Goal: Information Seeking & Learning: Learn about a topic

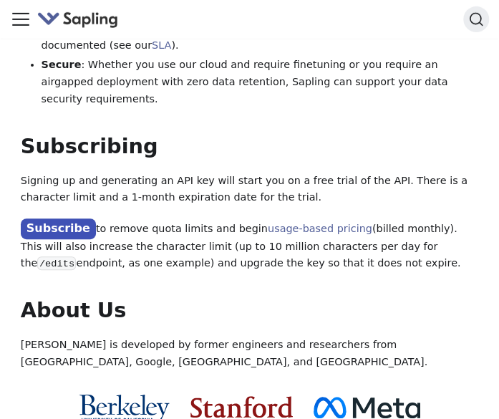
scroll to position [1258, 0]
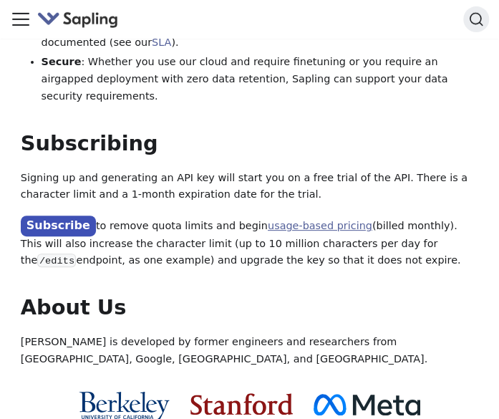
click at [268, 220] on link "usage-based pricing" at bounding box center [320, 225] width 105 height 11
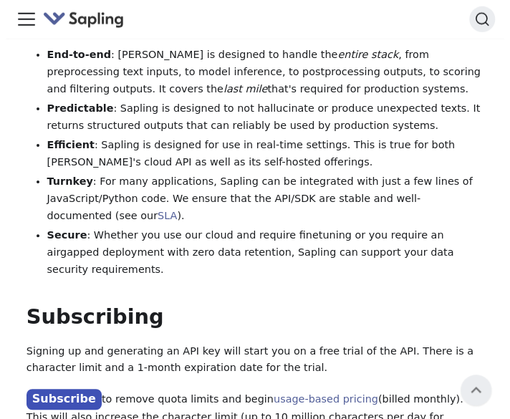
scroll to position [1016, 0]
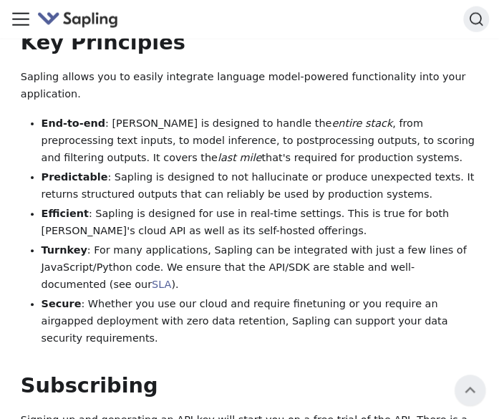
click at [20, 19] on icon "Toggle navigation bar" at bounding box center [21, 19] width 16 height 11
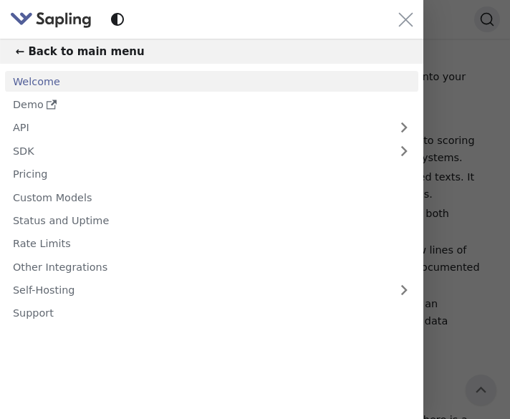
click at [60, 14] on img "Main" at bounding box center [51, 19] width 82 height 21
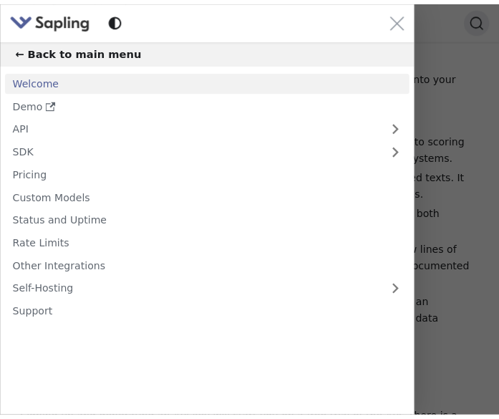
scroll to position [0, 0]
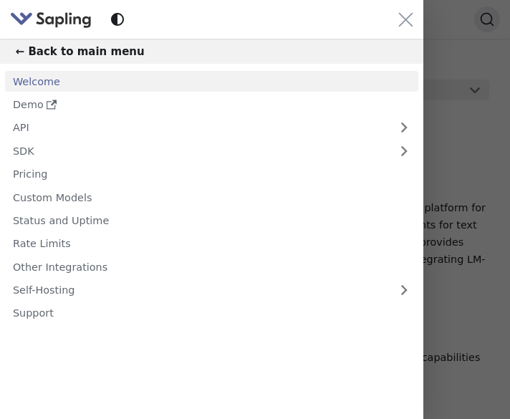
click at [82, 49] on button "← Back to main menu" at bounding box center [211, 51] width 423 height 25
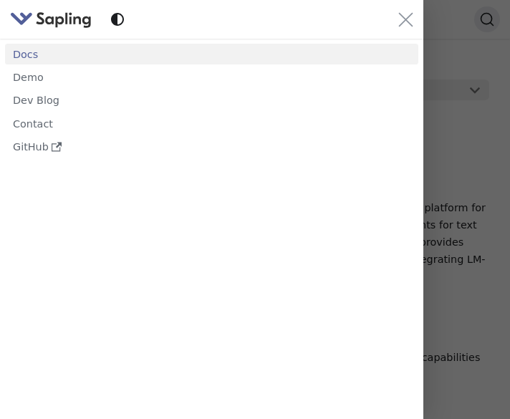
click at [70, 25] on img "Main" at bounding box center [51, 19] width 82 height 21
click at [402, 16] on icon "Close navigation bar" at bounding box center [405, 19] width 15 height 15
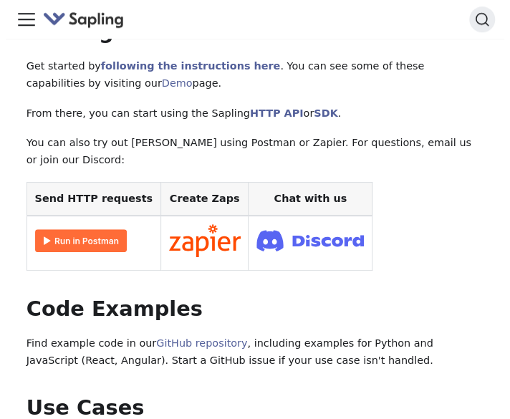
scroll to position [173, 0]
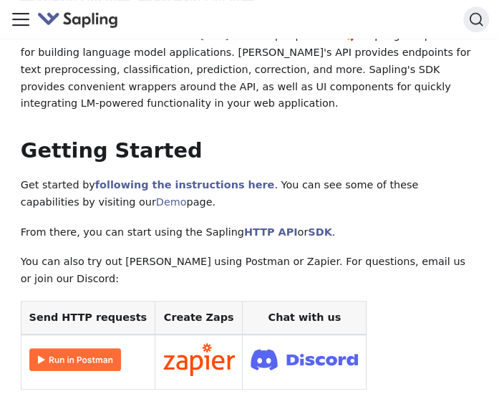
click at [33, 24] on div "Docs Demo" at bounding box center [249, 19] width 478 height 29
click at [30, 23] on icon "Toggle navigation bar" at bounding box center [20, 19] width 21 height 21
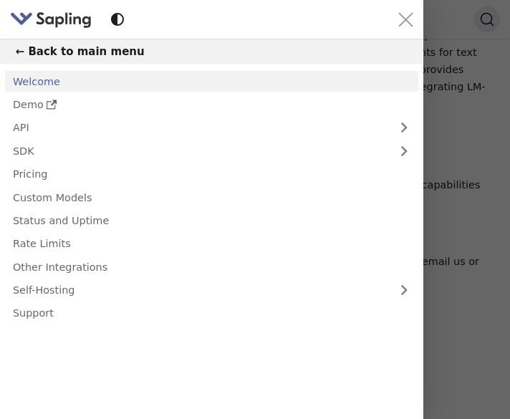
click at [54, 85] on link "Welcome" at bounding box center [211, 81] width 413 height 21
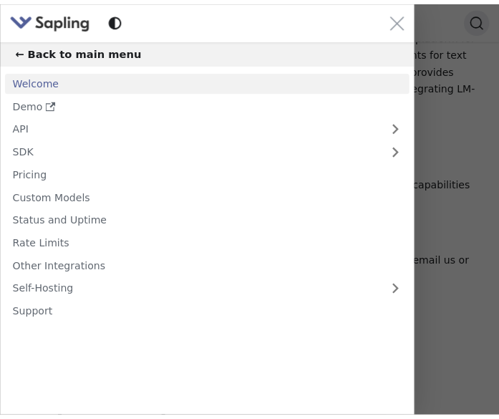
scroll to position [0, 0]
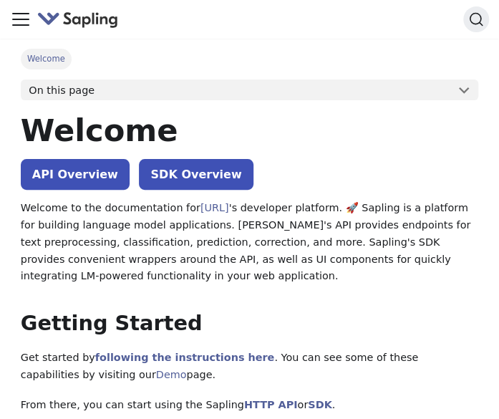
click at [27, 28] on icon "Toggle navigation bar" at bounding box center [20, 19] width 21 height 21
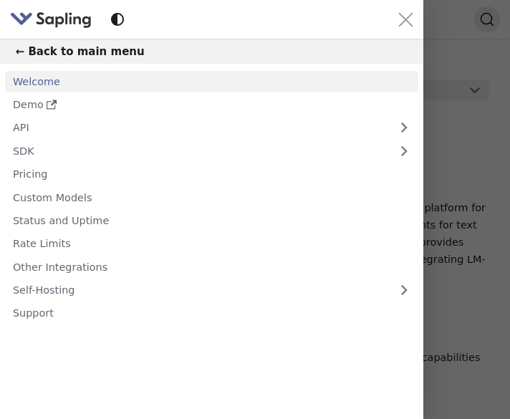
click at [52, 54] on button "← Back to main menu" at bounding box center [211, 51] width 423 height 25
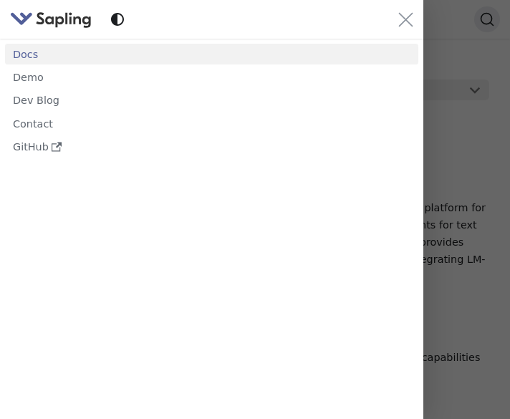
click at [34, 15] on img "Main" at bounding box center [51, 19] width 82 height 21
click at [408, 21] on icon "Close navigation bar" at bounding box center [405, 19] width 15 height 15
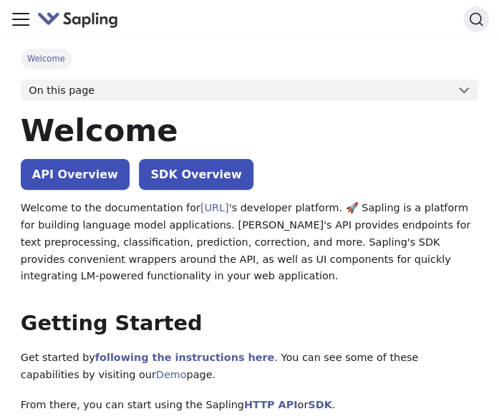
click at [82, 25] on img "Main" at bounding box center [78, 19] width 82 height 21
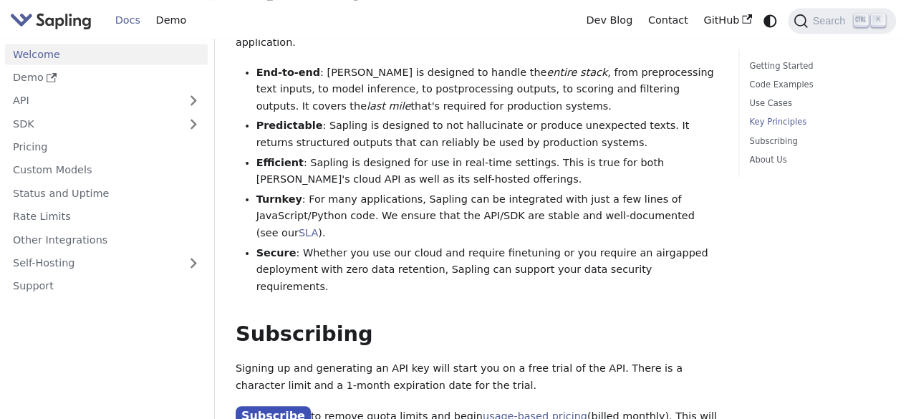
scroll to position [1048, 0]
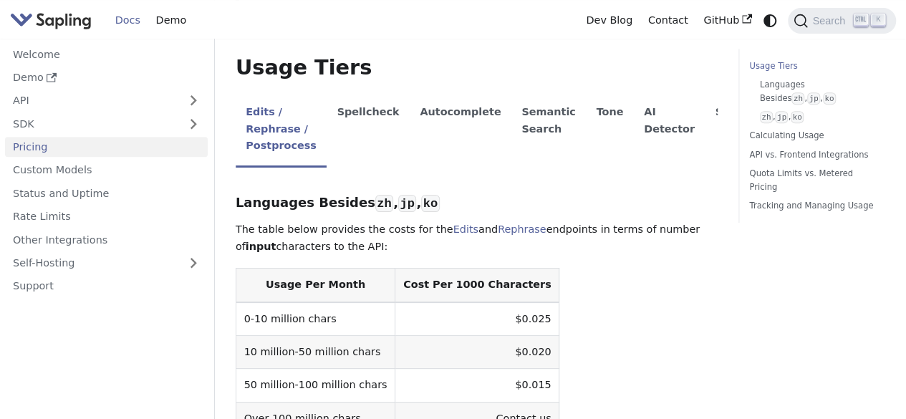
scroll to position [304, 0]
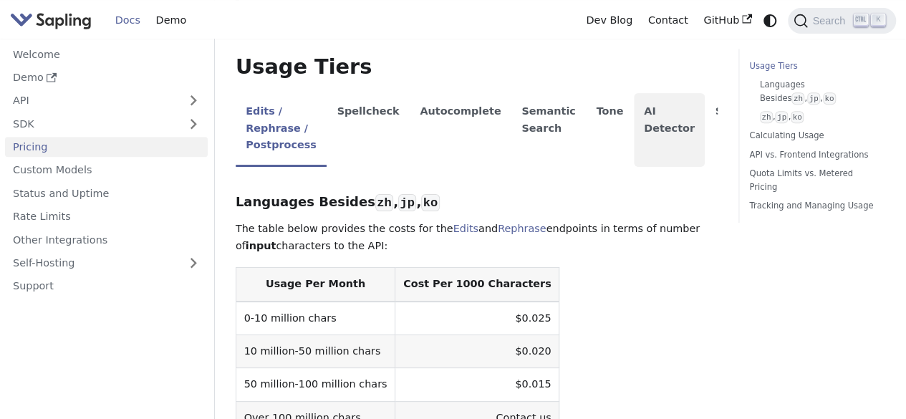
click at [636, 115] on li "AI Detector" at bounding box center [670, 130] width 72 height 74
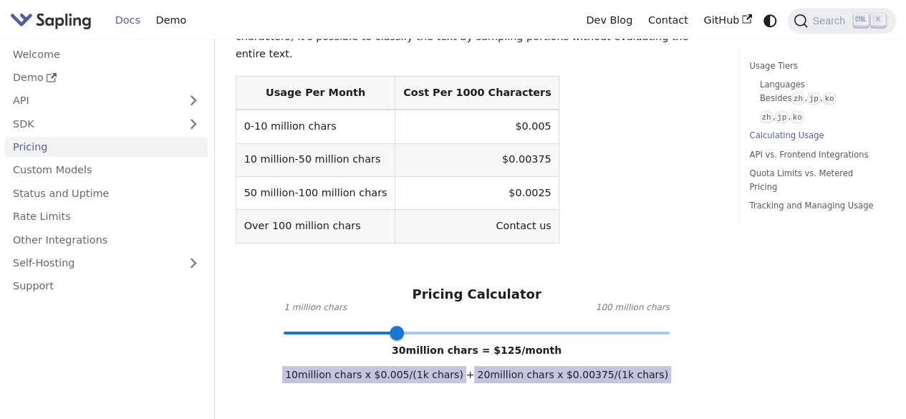
scroll to position [555, 0]
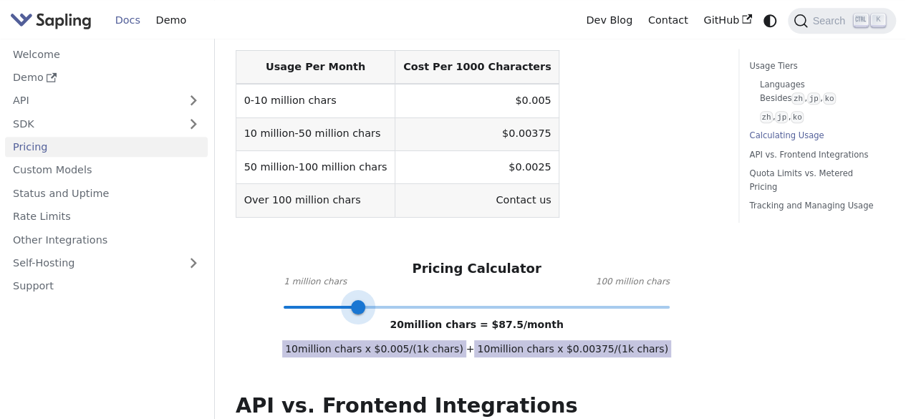
drag, startPoint x: 401, startPoint y: 266, endPoint x: 356, endPoint y: 267, distance: 45.1
click at [356, 300] on span at bounding box center [358, 307] width 14 height 14
type input "10"
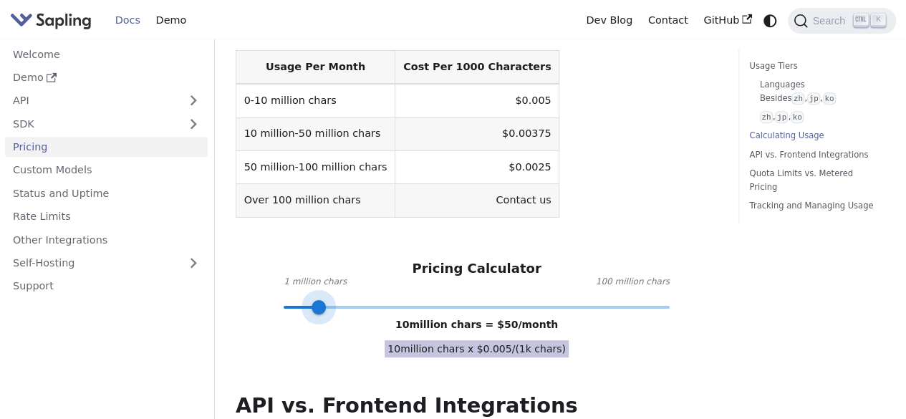
drag, startPoint x: 354, startPoint y: 271, endPoint x: 319, endPoint y: 274, distance: 34.4
click at [319, 300] on span at bounding box center [319, 307] width 14 height 14
click at [311, 337] on div "API Pricing Subscribe to the API here (using the email for your Sapling account…" at bounding box center [477, 384] width 482 height 1725
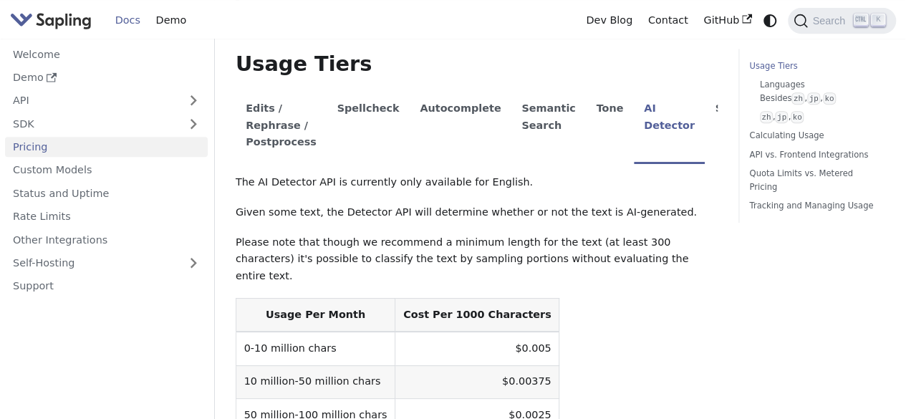
scroll to position [318, 0]
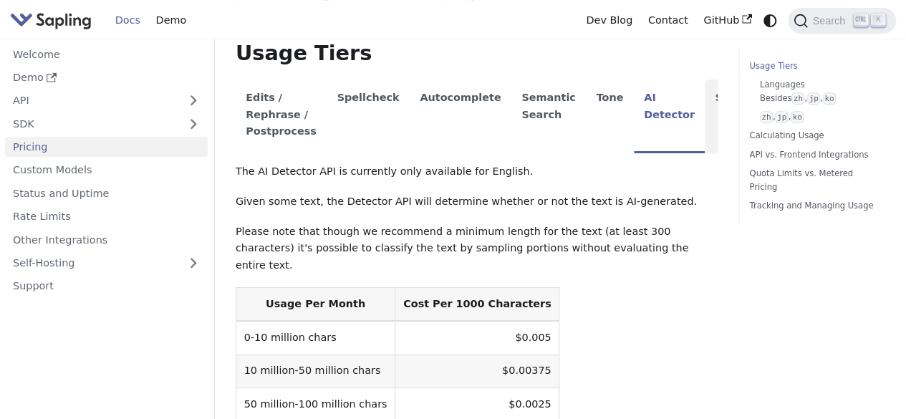
click at [705, 101] on li "SDK" at bounding box center [727, 116] width 44 height 74
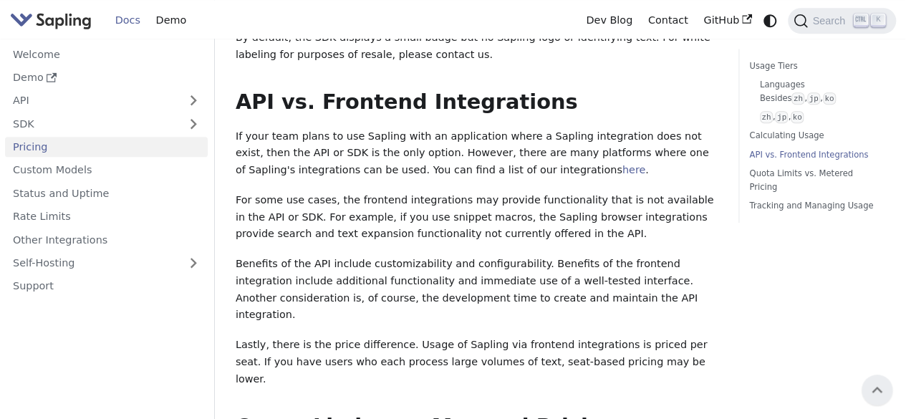
scroll to position [544, 0]
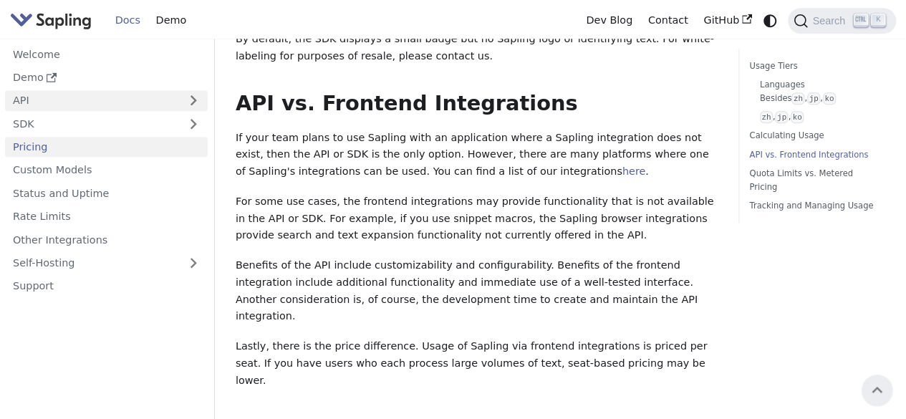
click at [110, 95] on link "API" at bounding box center [92, 100] width 174 height 21
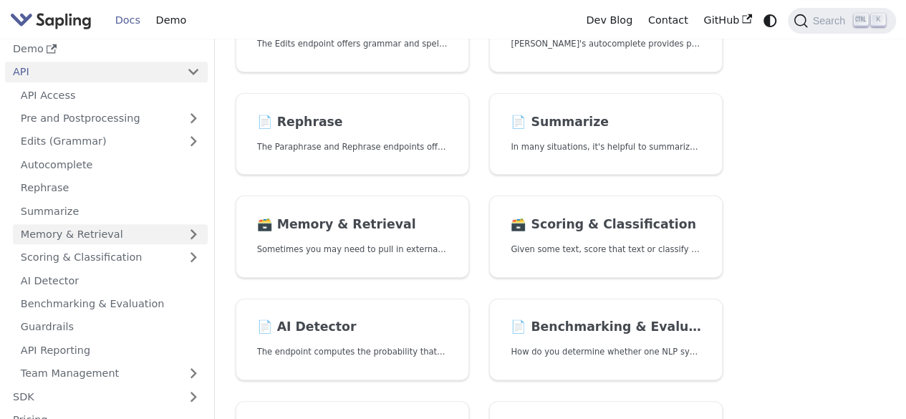
scroll to position [30, 0]
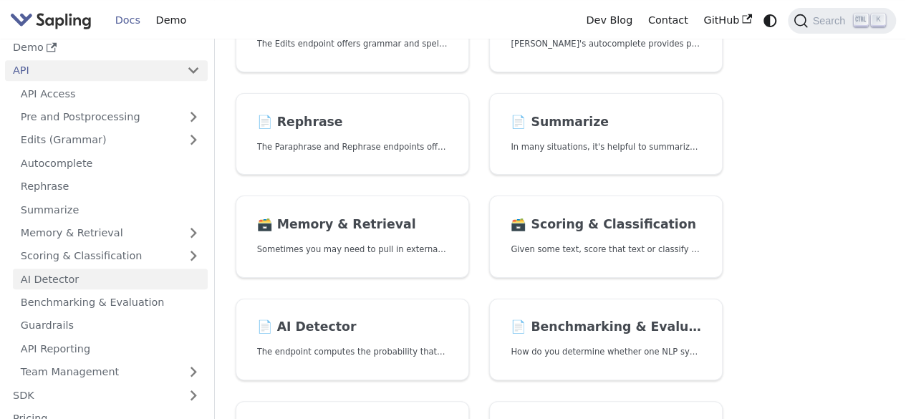
click at [79, 274] on link "AI Detector" at bounding box center [110, 279] width 195 height 21
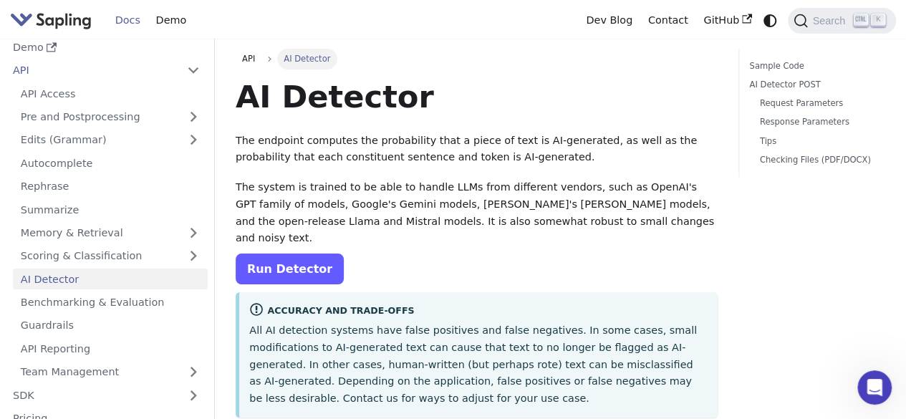
click at [299, 257] on link "Run Detector" at bounding box center [290, 269] width 108 height 31
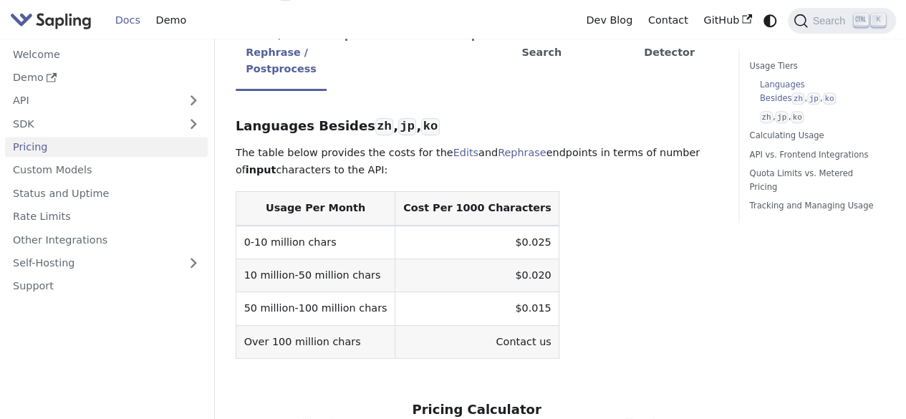
scroll to position [381, 0]
